Goal: Information Seeking & Learning: Check status

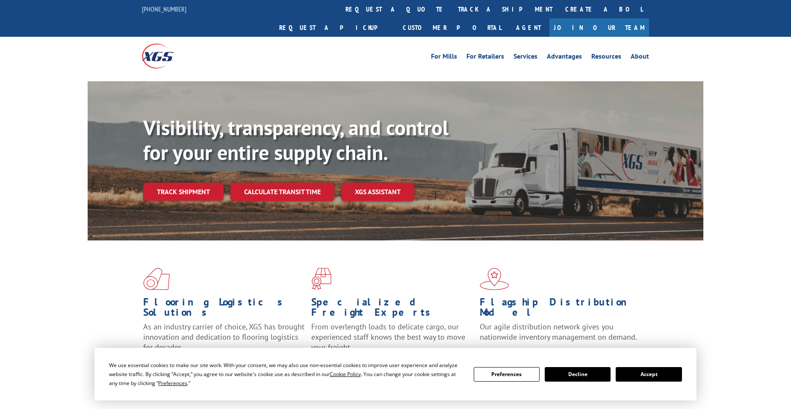
drag, startPoint x: 365, startPoint y: 9, endPoint x: 364, endPoint y: 17, distance: 7.7
click at [451, 9] on link "track a shipment" at bounding box center [504, 9] width 107 height 18
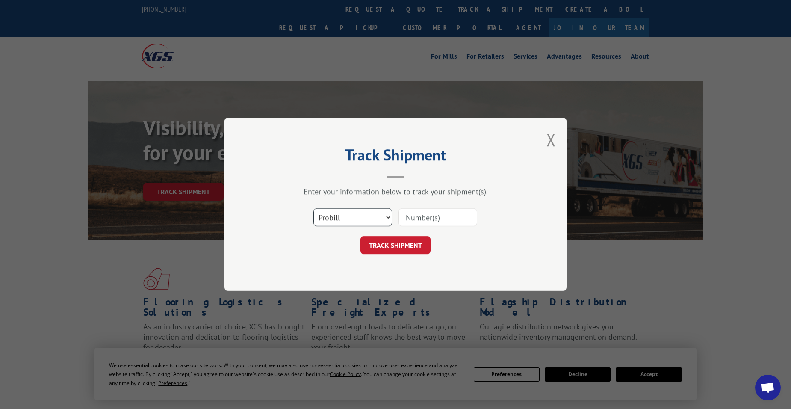
click at [344, 218] on select "Select category... Probill BOL PO" at bounding box center [352, 218] width 79 height 18
select select "bol"
click at [313, 209] on select "Select category... Probill BOL PO" at bounding box center [352, 218] width 79 height 18
click at [447, 217] on input at bounding box center [437, 218] width 79 height 18
paste input "7072188"
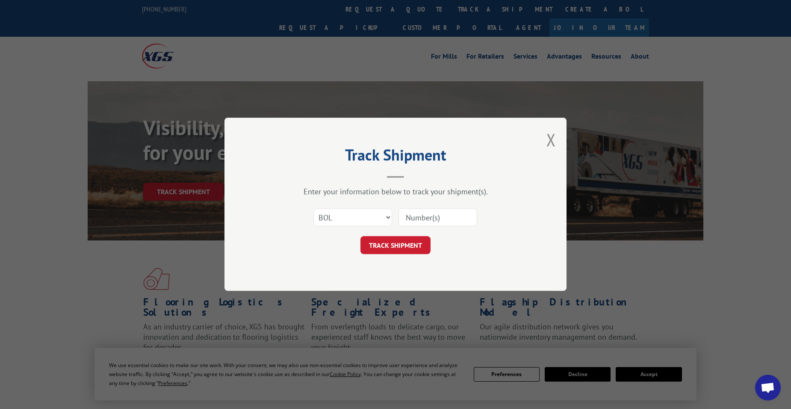
type input "7072188"
click at [404, 213] on input "7072188" at bounding box center [437, 218] width 79 height 18
click button "TRACK SHIPMENT" at bounding box center [395, 245] width 70 height 18
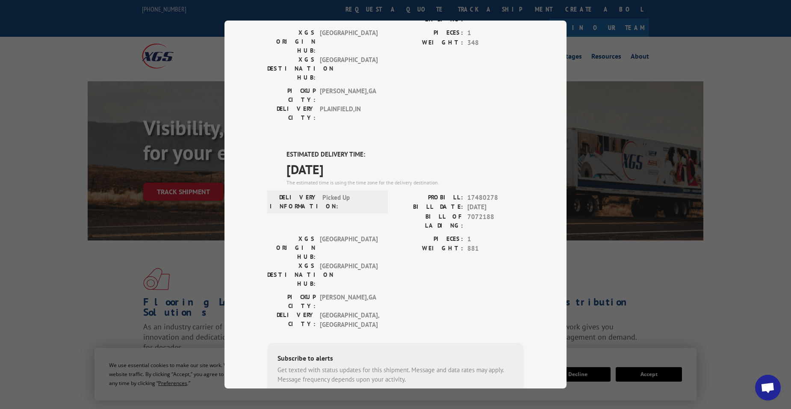
scroll to position [114, 0]
